Goal: Information Seeking & Learning: Find specific fact

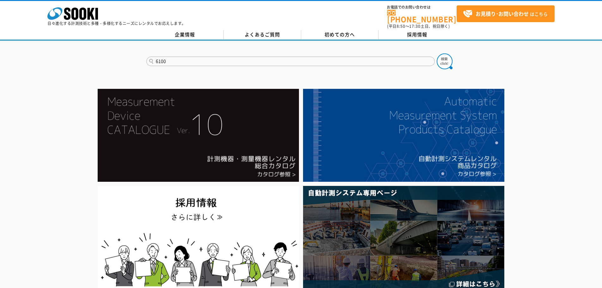
type input "6100"
click at [437, 53] on button at bounding box center [445, 61] width 16 height 16
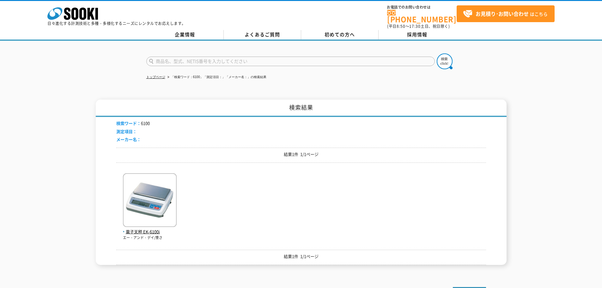
click at [177, 57] on input "text" at bounding box center [290, 61] width 289 height 9
type input "GX"
click at [437, 53] on button at bounding box center [445, 61] width 16 height 16
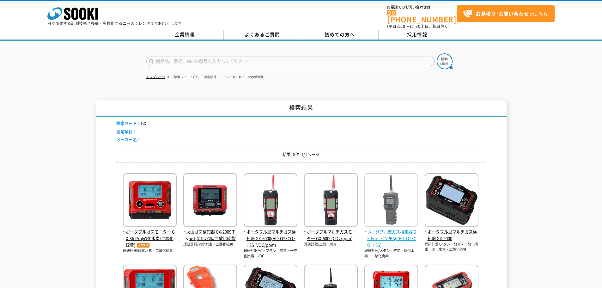
scroll to position [127, 0]
